Goal: Register for event/course

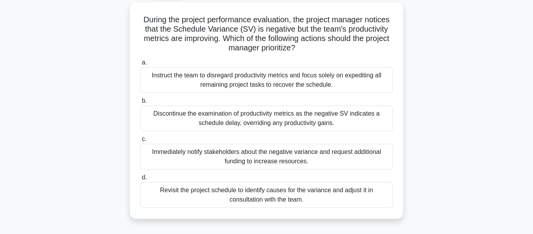
scroll to position [44, 0]
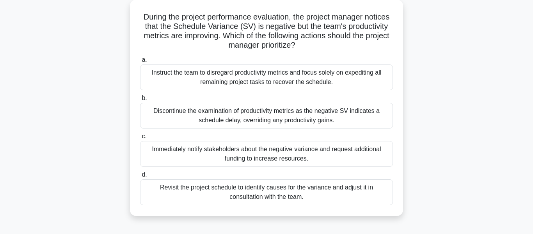
click at [199, 195] on div "Revisit the project schedule to identify causes for the variance and adjust it …" at bounding box center [266, 192] width 253 height 26
click at [140, 177] on input "d. Revisit the project schedule to identify causes for the variance and adjust …" at bounding box center [140, 174] width 0 height 5
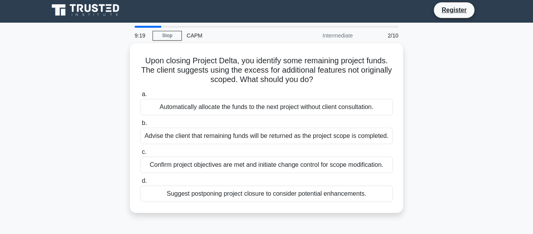
scroll to position [0, 0]
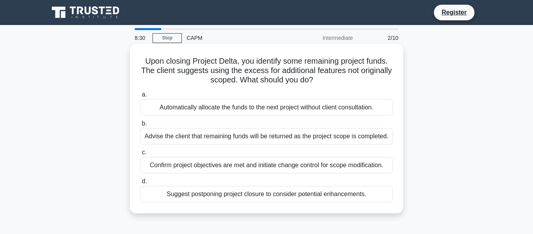
click at [354, 171] on div "Confirm project objectives are met and initiate change control for scope modifi…" at bounding box center [266, 165] width 253 height 16
click at [140, 155] on input "c. Confirm project objectives are met and initiate change control for scope mod…" at bounding box center [140, 152] width 0 height 5
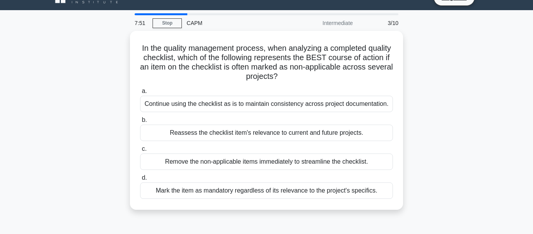
scroll to position [16, 0]
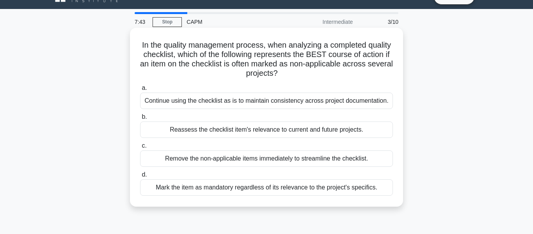
click at [374, 136] on div "Reassess the checklist item's relevance to current and future projects." at bounding box center [266, 129] width 253 height 16
click at [140, 119] on input "b. Reassess the checklist item's relevance to current and future projects." at bounding box center [140, 116] width 0 height 5
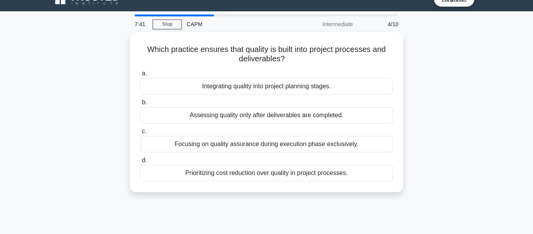
scroll to position [0, 0]
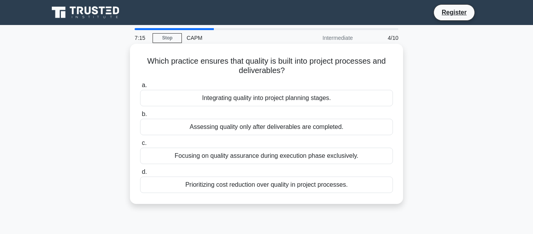
click at [295, 164] on div "Focusing on quality assurance during execution phase exclusively." at bounding box center [266, 156] width 253 height 16
click at [140, 146] on input "c. Focusing on quality assurance during execution phase exclusively." at bounding box center [140, 142] width 0 height 5
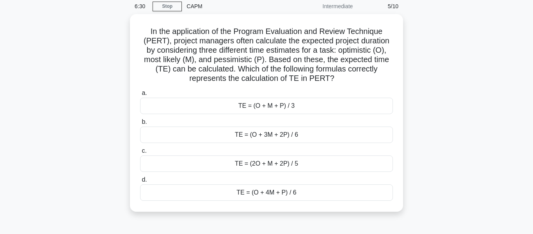
scroll to position [36, 0]
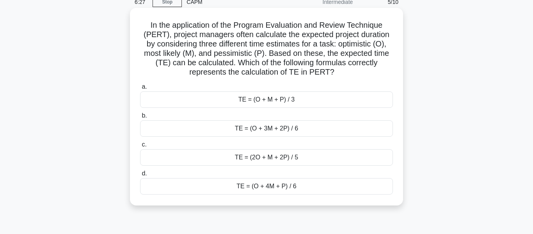
click at [325, 188] on div "TE = (O + 4M + P) / 6" at bounding box center [266, 186] width 253 height 16
click at [140, 176] on input "d. TE = (O + 4M + P) / 6" at bounding box center [140, 173] width 0 height 5
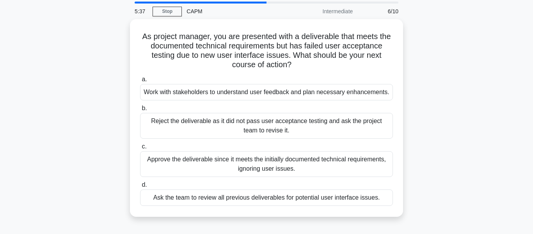
scroll to position [27, 0]
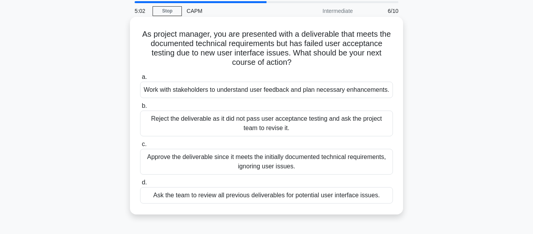
click at [322, 121] on div "Reject the deliverable as it did not pass user acceptance testing and ask the p…" at bounding box center [266, 123] width 253 height 26
click at [140, 108] on input "b. Reject the deliverable as it did not pass user acceptance testing and ask th…" at bounding box center [140, 105] width 0 height 5
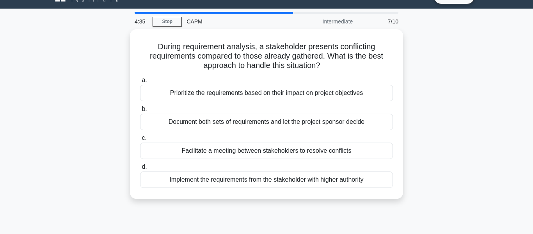
scroll to position [20, 0]
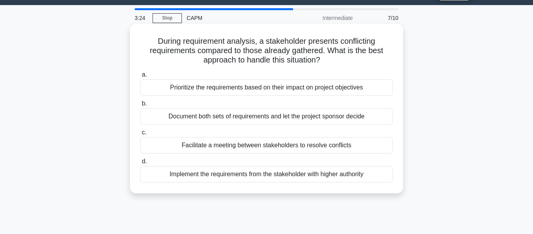
click at [356, 146] on div "Facilitate a meeting between stakeholders to resolve conflicts" at bounding box center [266, 145] width 253 height 16
click at [140, 135] on input "c. Facilitate a meeting between stakeholders to resolve conflicts" at bounding box center [140, 132] width 0 height 5
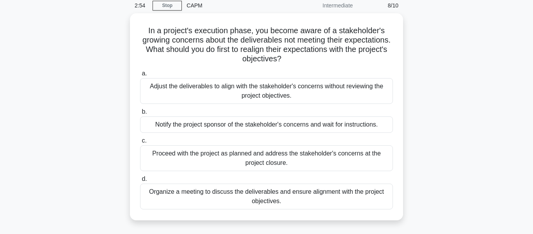
scroll to position [35, 0]
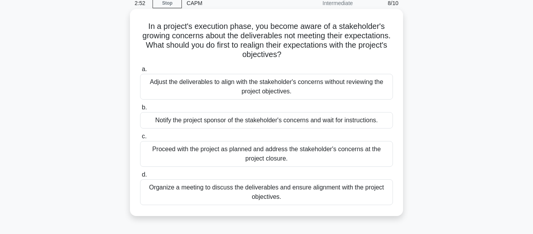
click at [374, 197] on div "Organize a meeting to discuss the deliverables and ensure alignment with the pr…" at bounding box center [266, 192] width 253 height 26
click at [140, 177] on input "d. Organize a meeting to discuss the deliverables and ensure alignment with the…" at bounding box center [140, 174] width 0 height 5
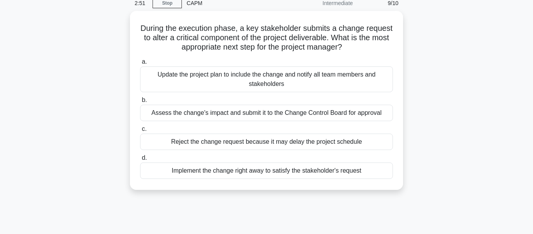
scroll to position [0, 0]
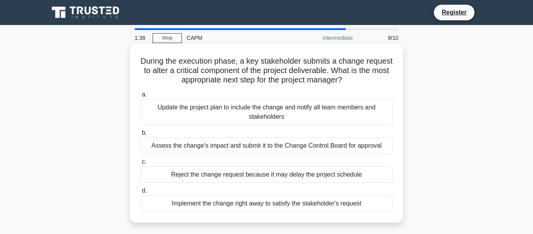
click at [340, 154] on div "Assess the change's impact and submit it to the Change Control Board for approv…" at bounding box center [266, 145] width 253 height 16
click at [140, 135] on input "b. Assess the change's impact and submit it to the Change Control Board for app…" at bounding box center [140, 132] width 0 height 5
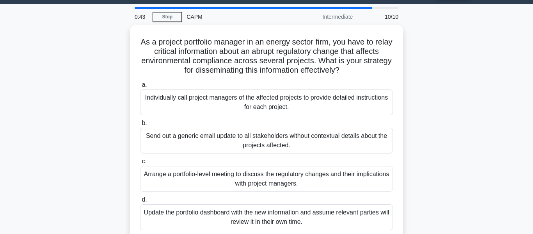
scroll to position [25, 0]
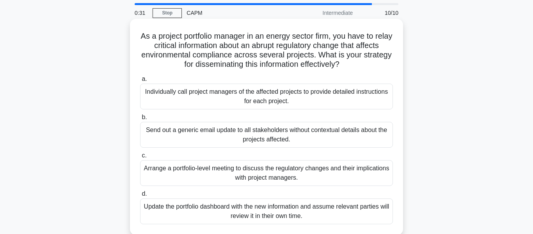
click at [361, 167] on div "Arrange a portfolio-level meeting to discuss the regulatory changes and their i…" at bounding box center [266, 173] width 253 height 26
click at [140, 158] on input "c. Arrange a portfolio-level meeting to discuss the regulatory changes and thei…" at bounding box center [140, 155] width 0 height 5
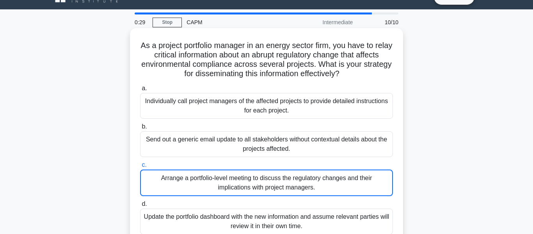
scroll to position [12, 0]
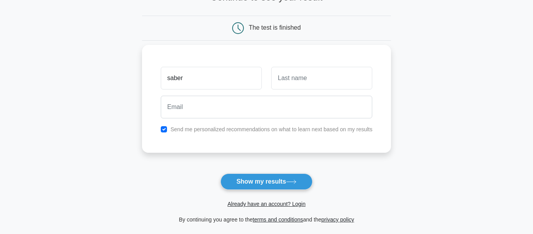
type input "saber"
click at [356, 80] on input "text" at bounding box center [321, 78] width 101 height 23
type input "khan"
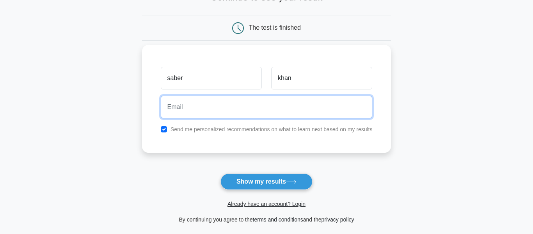
click at [292, 103] on input "email" at bounding box center [267, 107] width 212 height 23
type input "saber.khann807@gmail.com"
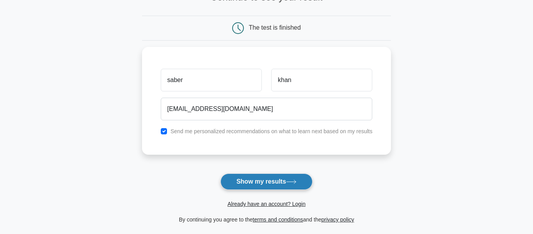
click at [263, 184] on button "Show my results" at bounding box center [266, 181] width 92 height 16
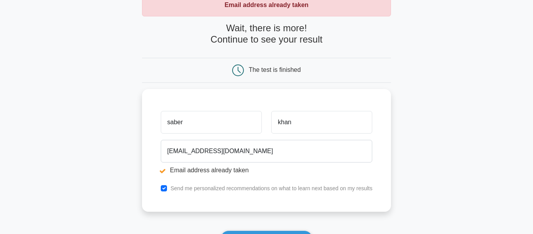
scroll to position [51, 0]
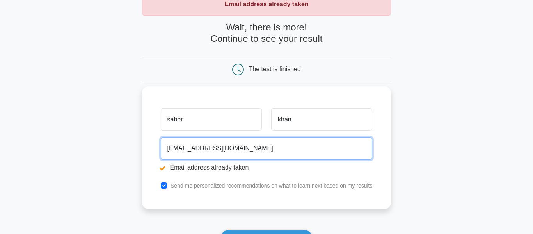
click at [281, 155] on input "saber.khann807@gmail.com" at bounding box center [267, 148] width 212 height 23
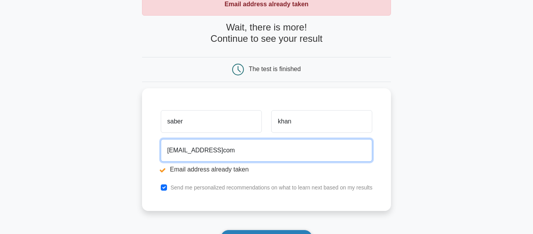
type input "saber.khan87@gmailcom"
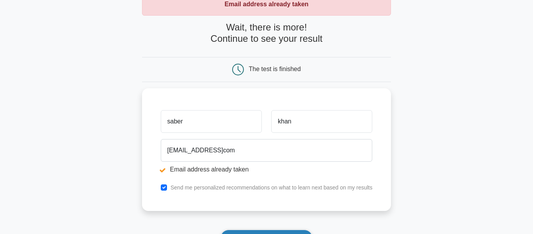
click at [298, 231] on button "Show my results" at bounding box center [266, 237] width 92 height 16
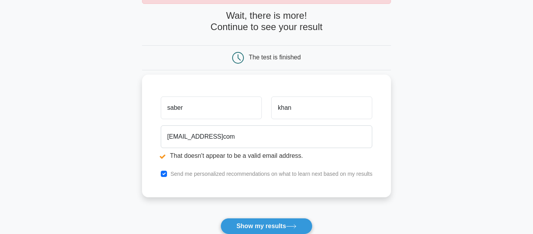
scroll to position [39, 0]
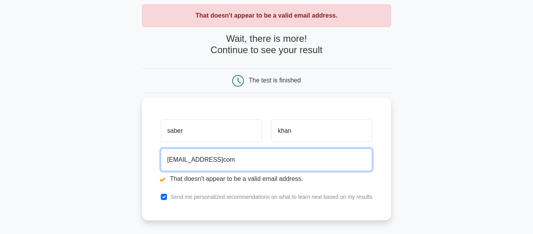
click at [202, 162] on input "saber.khan87@gmailcom" at bounding box center [267, 159] width 212 height 23
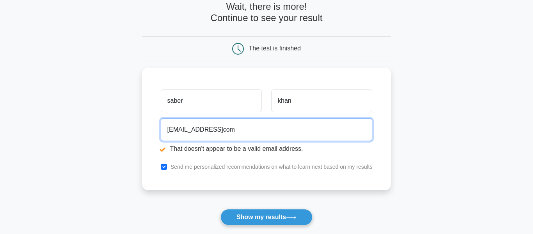
scroll to position [73, 0]
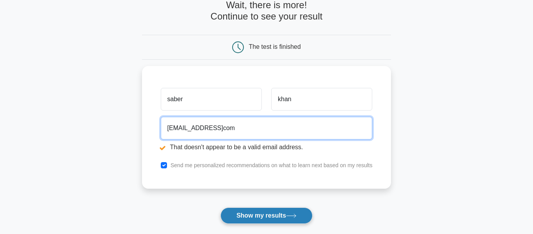
type input "[EMAIL_ADDRESS]com"
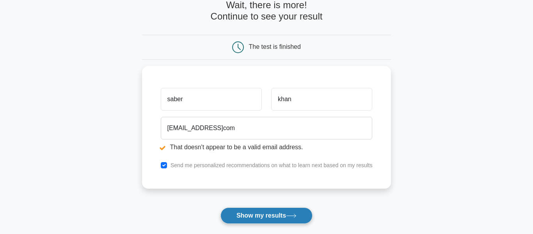
click at [252, 215] on button "Show my results" at bounding box center [266, 215] width 92 height 16
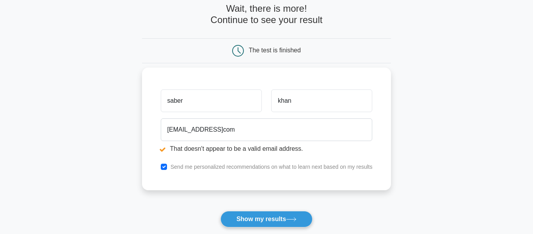
scroll to position [70, 0]
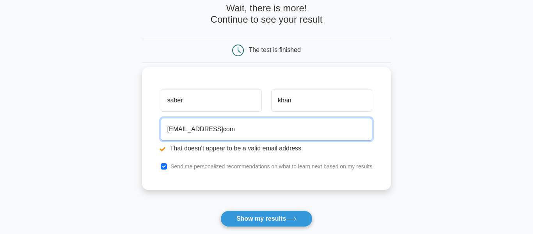
click at [205, 129] on input "saber.khan343@gmailcom" at bounding box center [267, 129] width 212 height 23
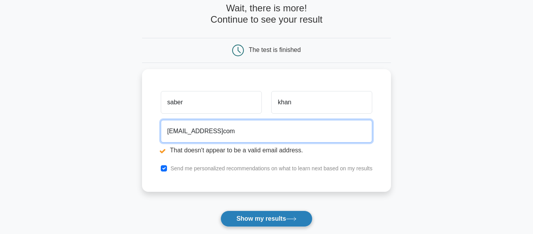
type input "[EMAIL_ADDRESS]com"
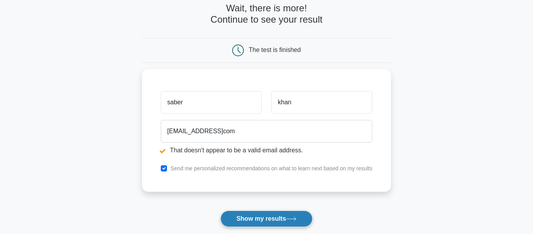
click at [265, 219] on button "Show my results" at bounding box center [266, 218] width 92 height 16
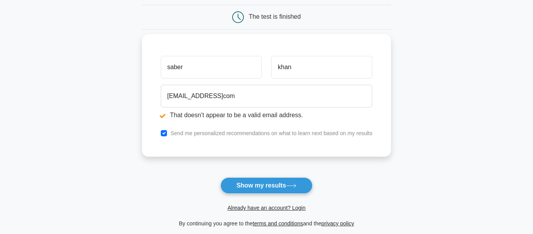
scroll to position [106, 0]
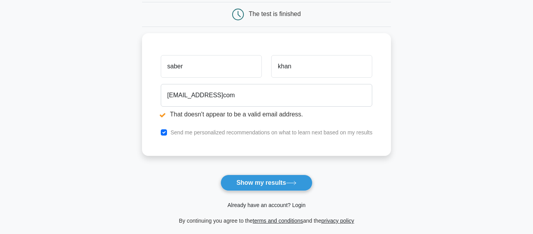
click at [292, 205] on link "Already have an account? Login" at bounding box center [267, 205] width 78 height 6
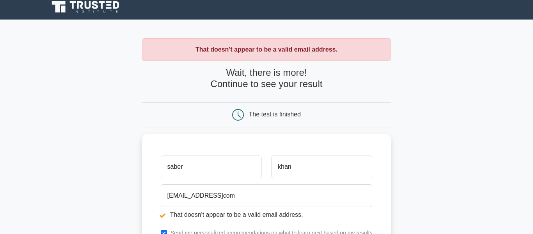
scroll to position [0, 0]
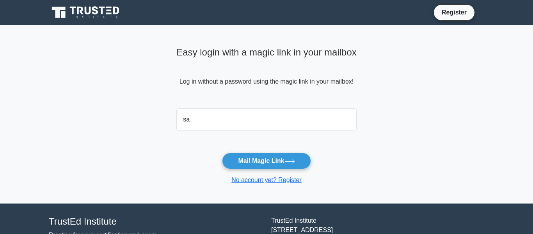
type input "[EMAIL_ADDRESS][DOMAIN_NAME]"
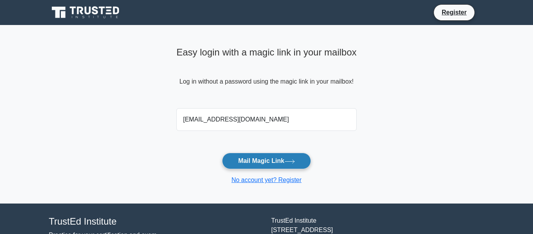
click at [286, 162] on icon at bounding box center [289, 161] width 11 height 4
